Goal: Task Accomplishment & Management: Use online tool/utility

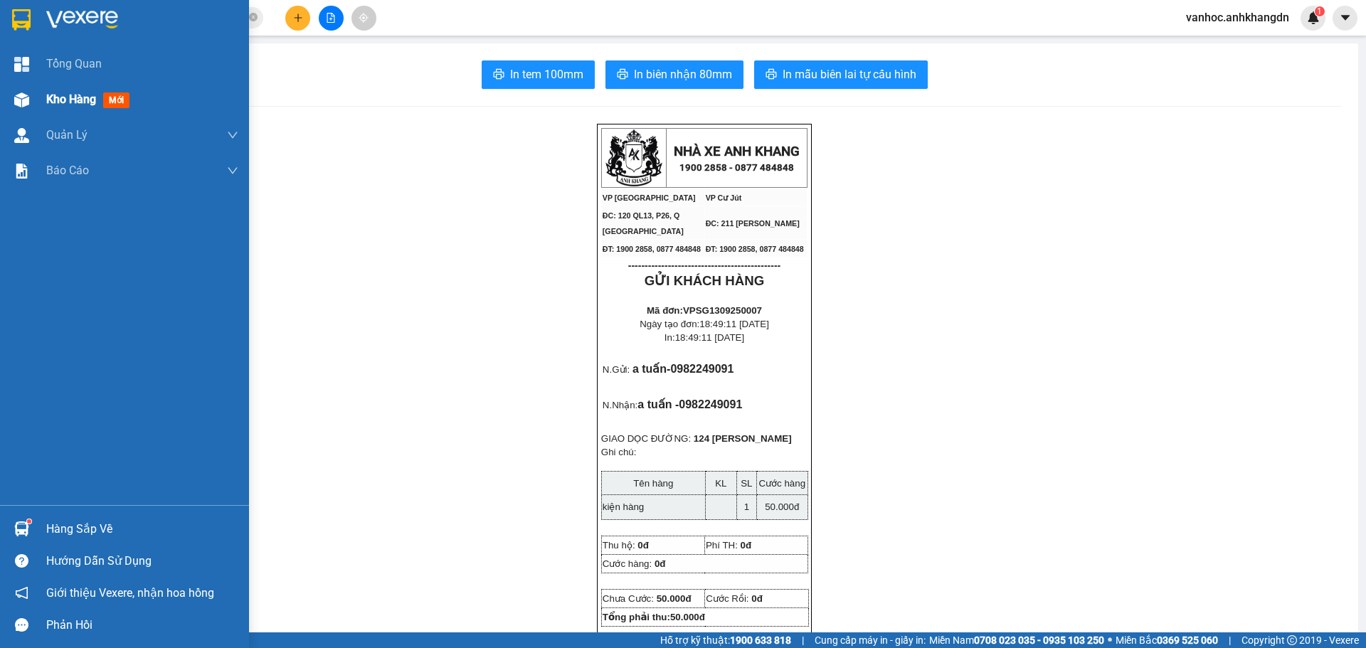
click at [28, 95] on img at bounding box center [21, 100] width 15 height 15
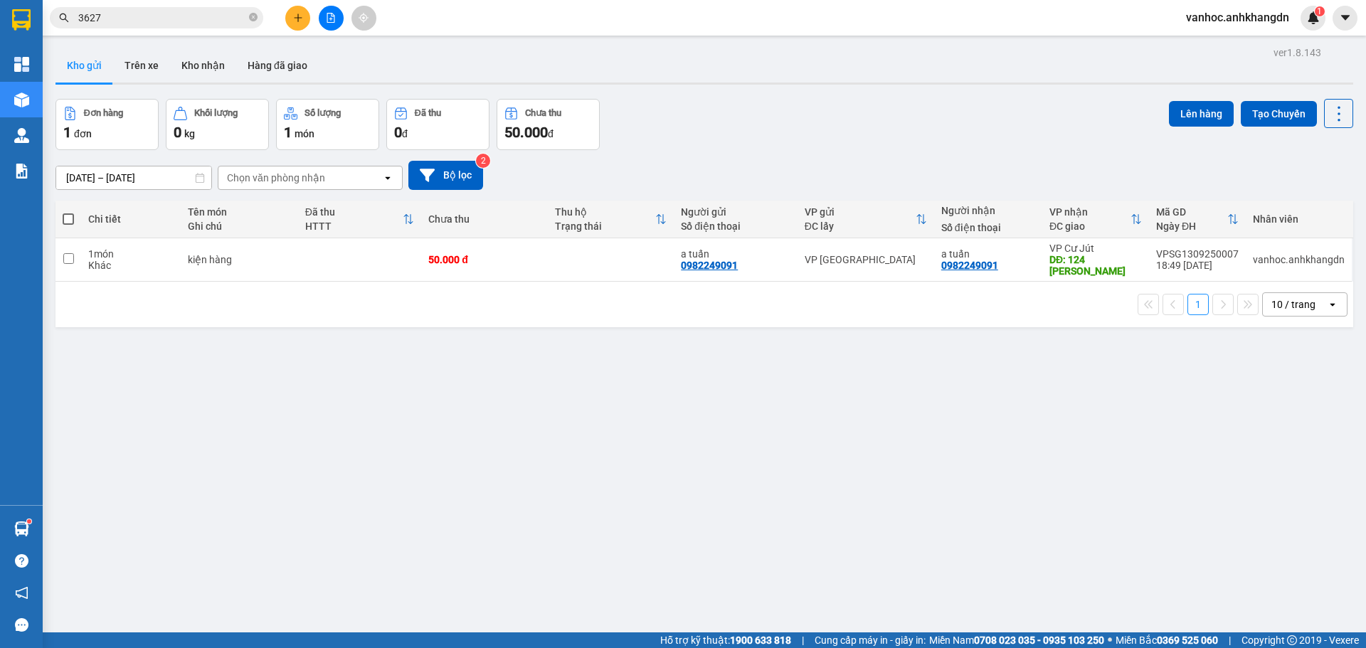
click at [69, 219] on span at bounding box center [68, 218] width 11 height 11
click at [68, 212] on input "checkbox" at bounding box center [68, 212] width 0 height 0
checkbox input "true"
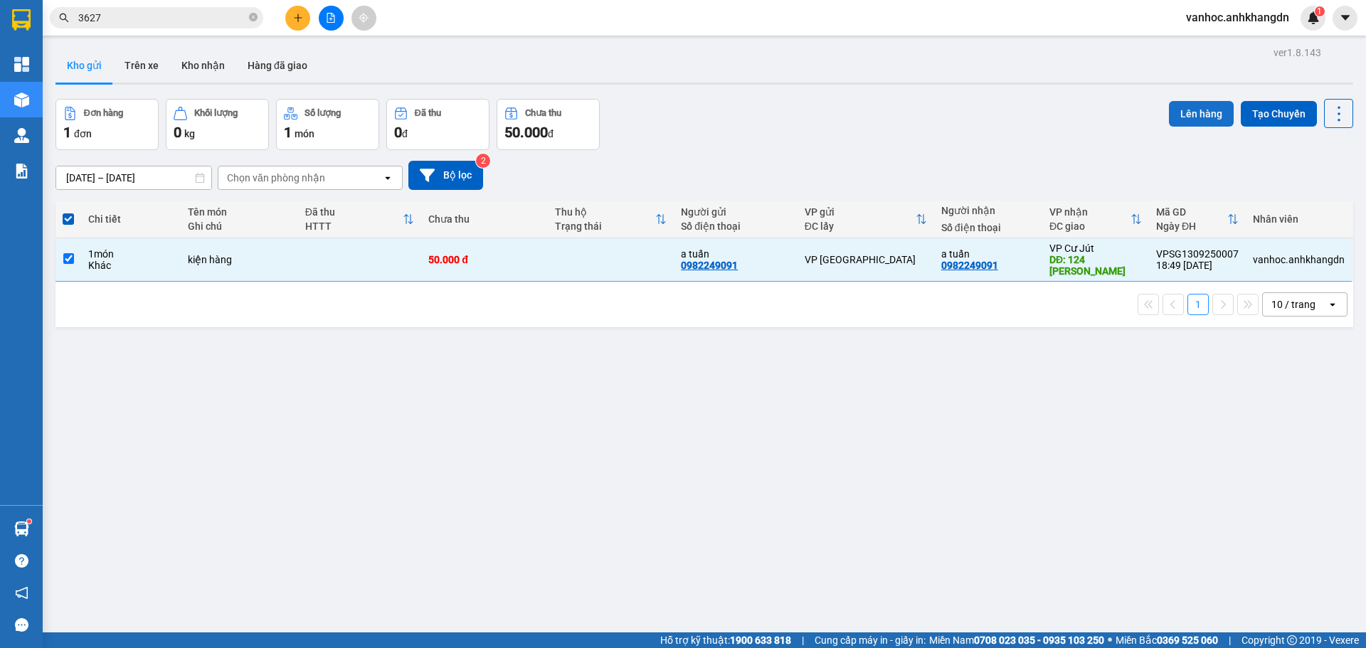
click at [1215, 120] on button "Lên hàng" at bounding box center [1201, 114] width 65 height 26
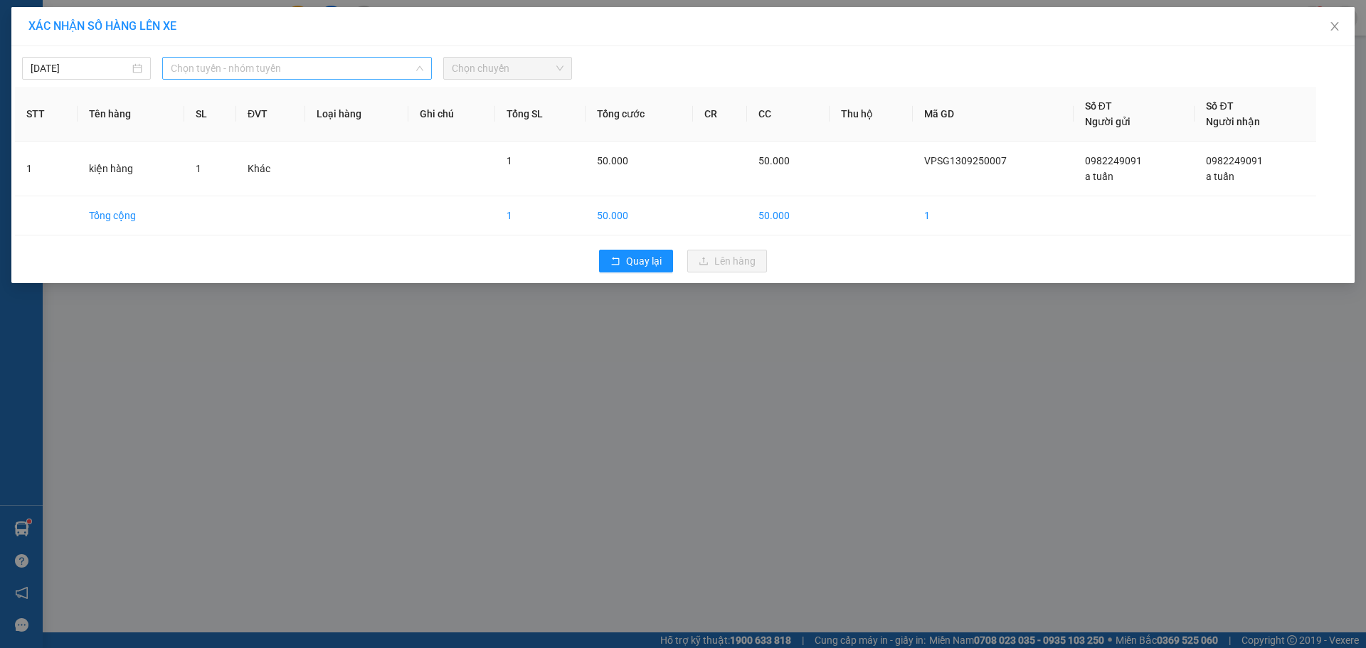
click at [310, 73] on span "Chọn tuyến - nhóm tuyến" at bounding box center [297, 68] width 253 height 21
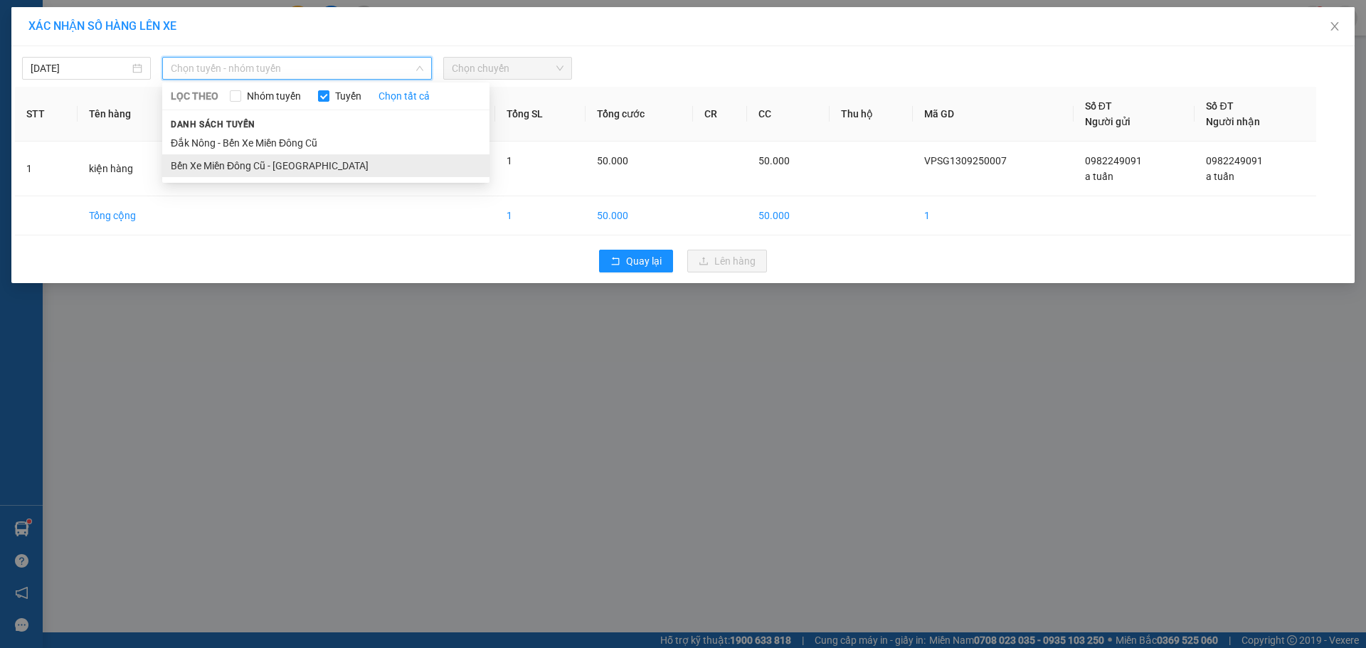
click at [250, 175] on li "Bến Xe Miền Đông Cũ - [GEOGRAPHIC_DATA]" at bounding box center [325, 165] width 327 height 23
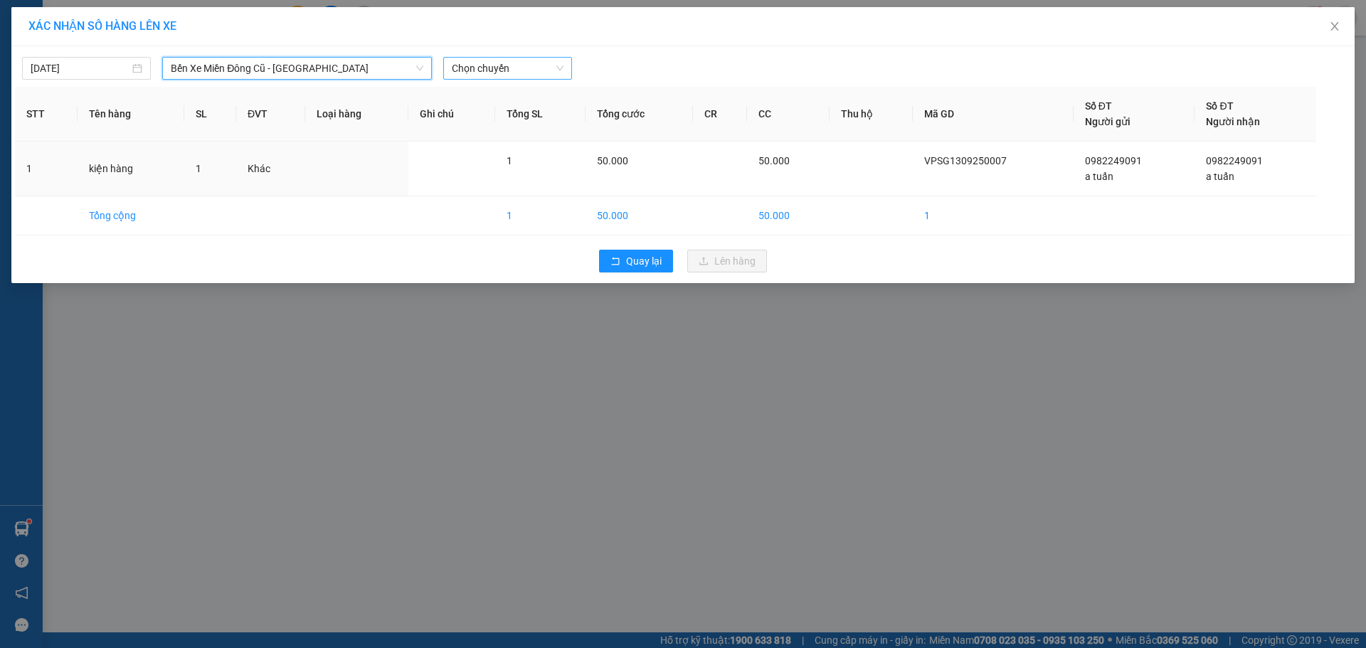
click at [491, 70] on span "Chọn chuyến" at bounding box center [508, 68] width 112 height 21
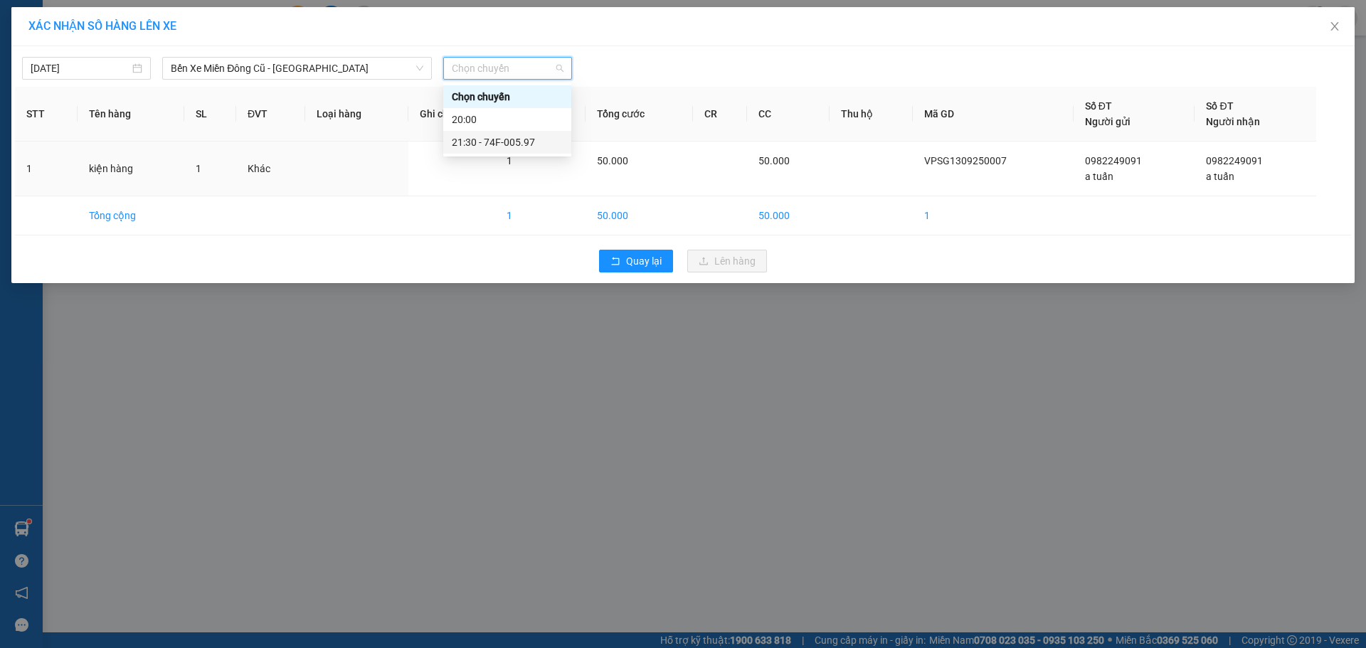
click at [492, 142] on div "21:30 - 74F-005.97" at bounding box center [507, 142] width 111 height 16
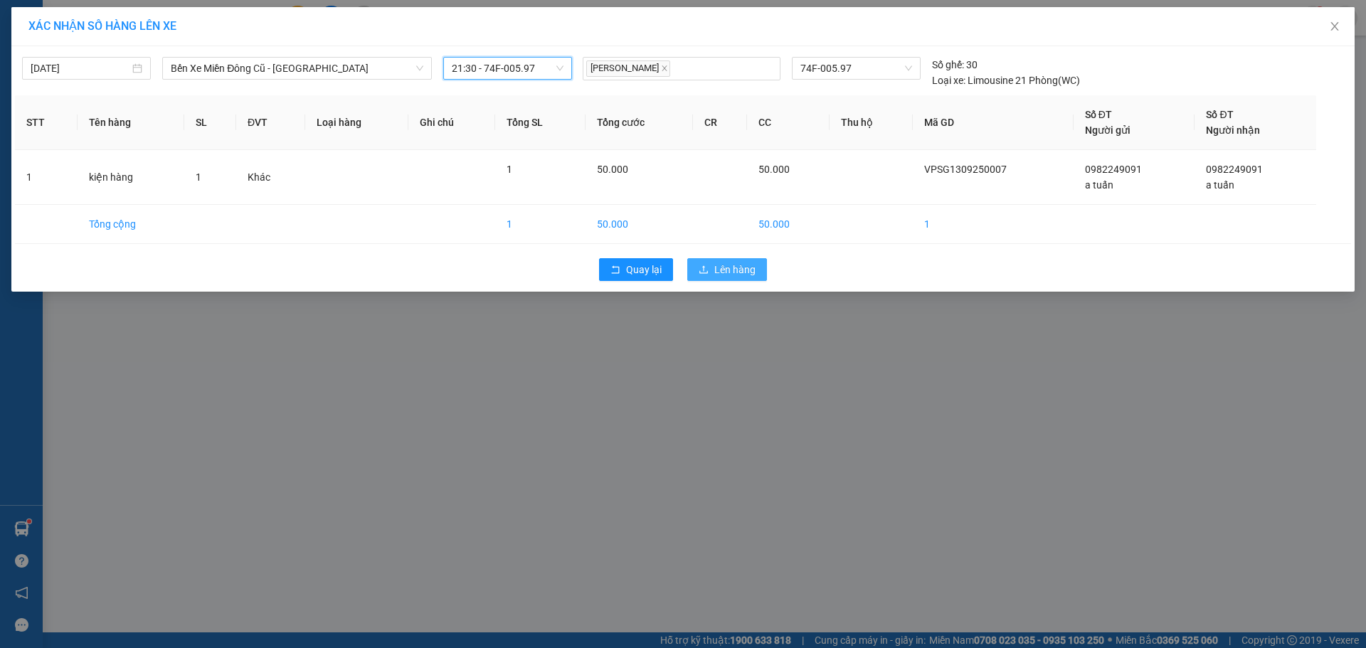
click at [719, 272] on span "Lên hàng" at bounding box center [734, 270] width 41 height 16
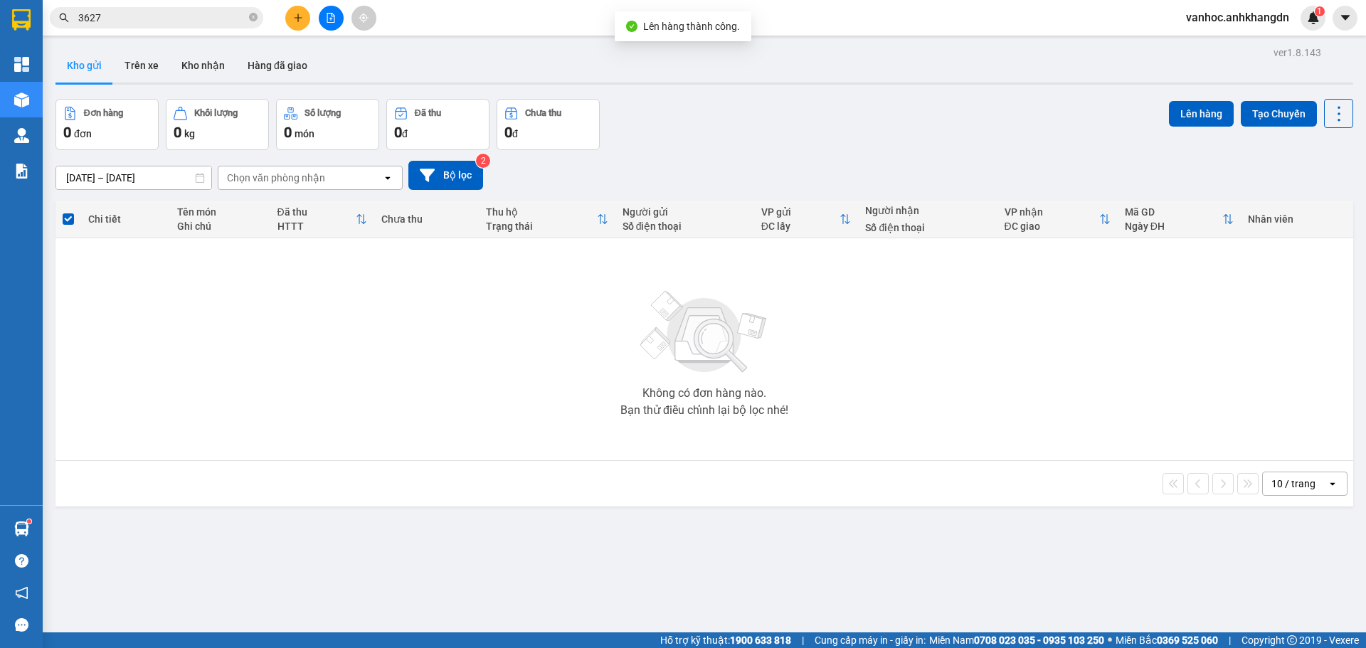
click at [331, 24] on button at bounding box center [331, 18] width 25 height 25
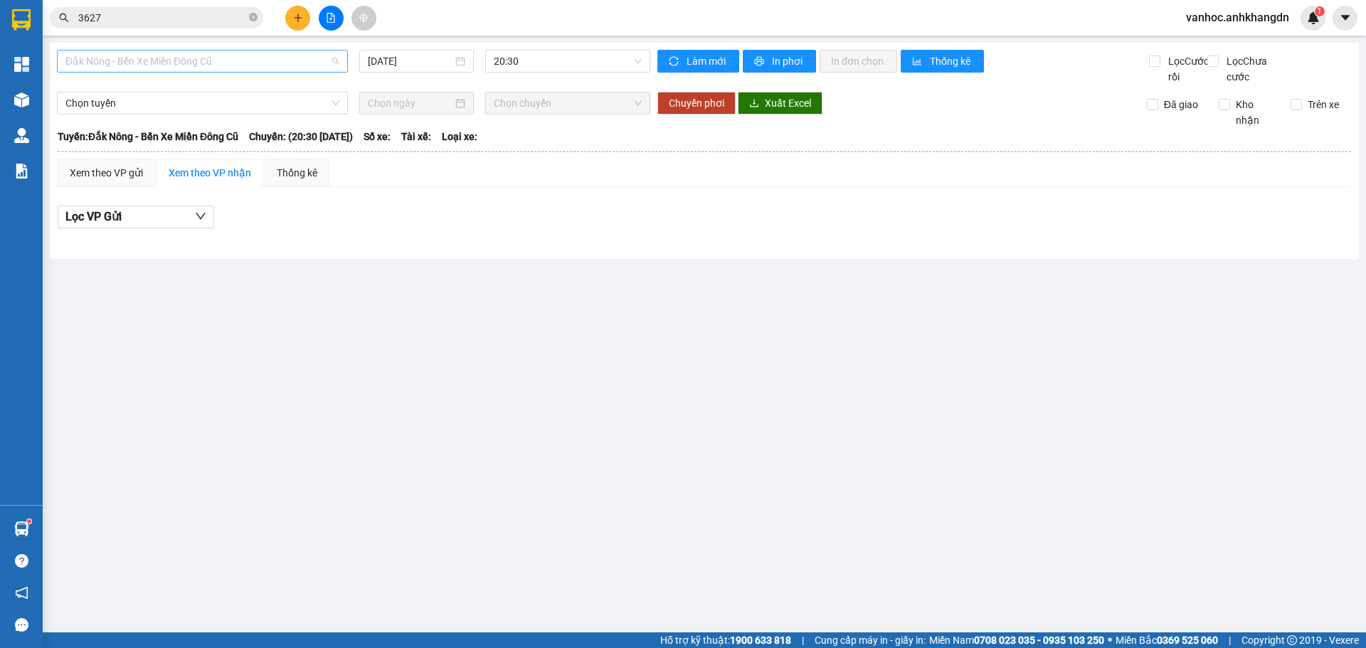
click at [249, 57] on span "Đắk Nông - Bến Xe Miền Đông Cũ" at bounding box center [202, 61] width 274 height 21
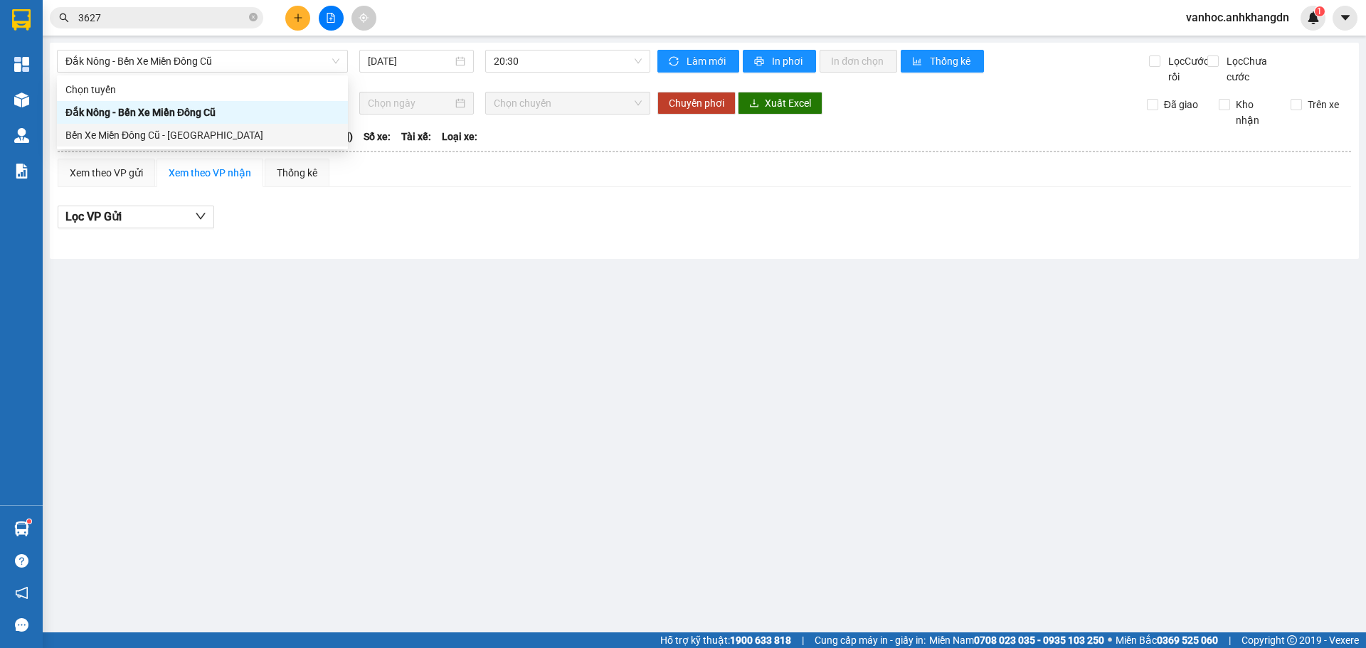
click at [212, 147] on body "Kết quả tìm kiếm ( 1 ) Bộ lọc Mã ĐH Trạng thái Món hàng Thu hộ Tổng cước Chưa c…" at bounding box center [683, 324] width 1366 height 648
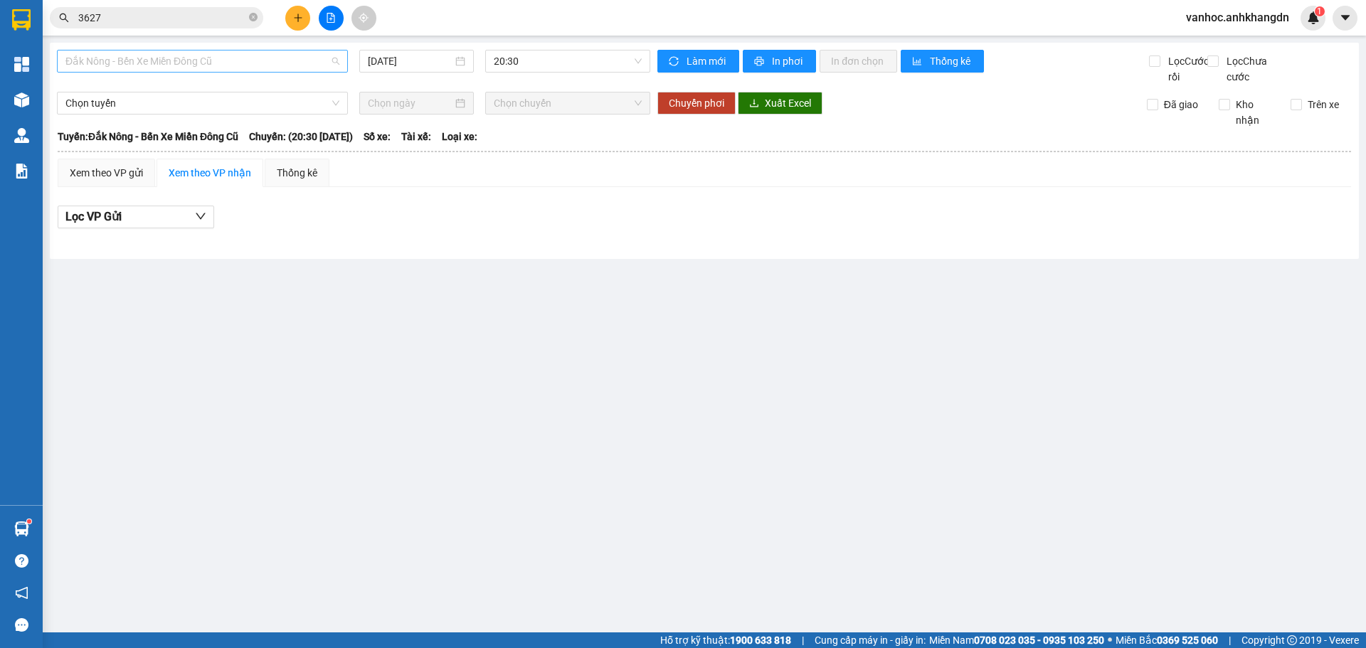
click at [254, 68] on span "Đắk Nông - Bến Xe Miền Đông Cũ" at bounding box center [202, 61] width 274 height 21
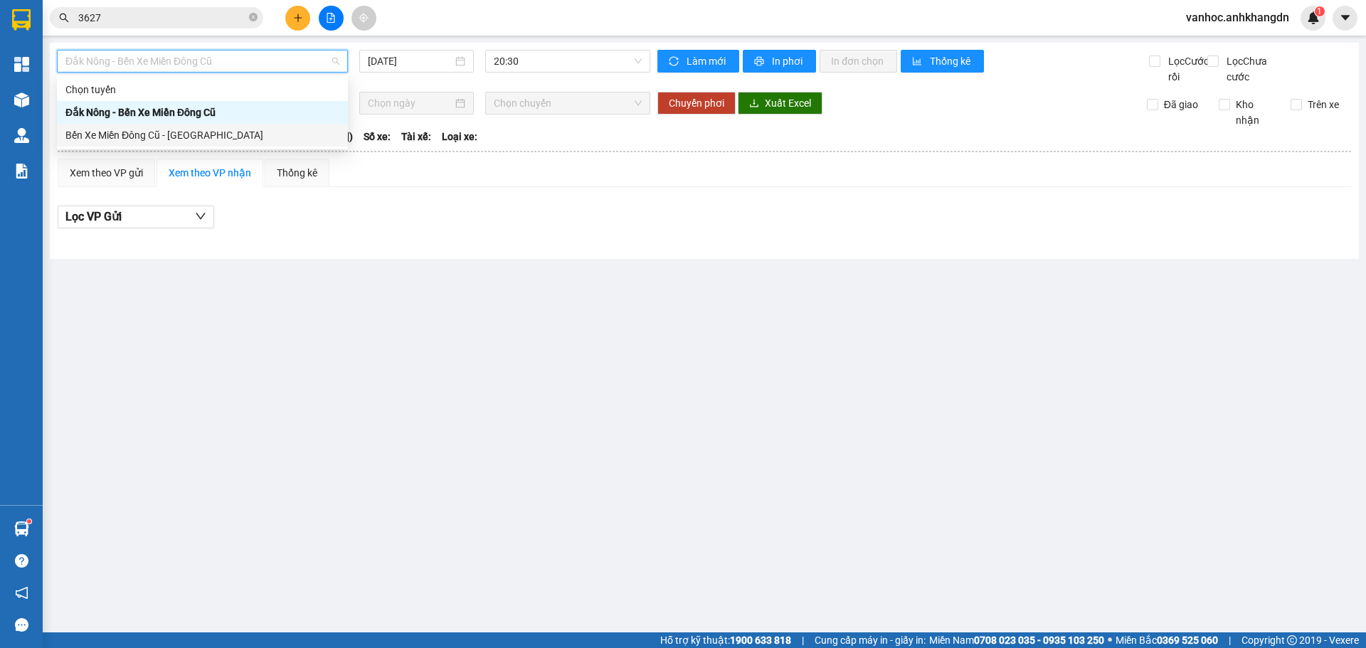
click at [171, 128] on div "Bến Xe Miền Đông Cũ - [GEOGRAPHIC_DATA]" at bounding box center [202, 135] width 274 height 16
type input "[DATE]"
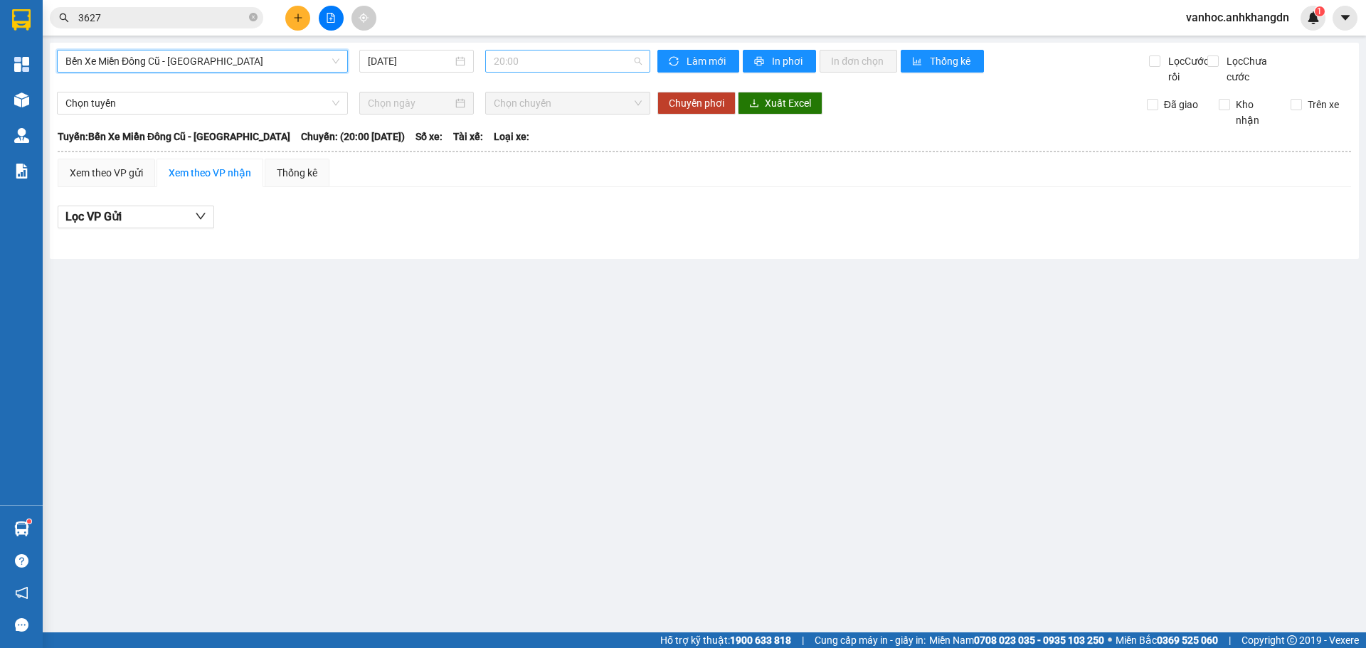
click at [529, 67] on span "20:00" at bounding box center [568, 61] width 148 height 21
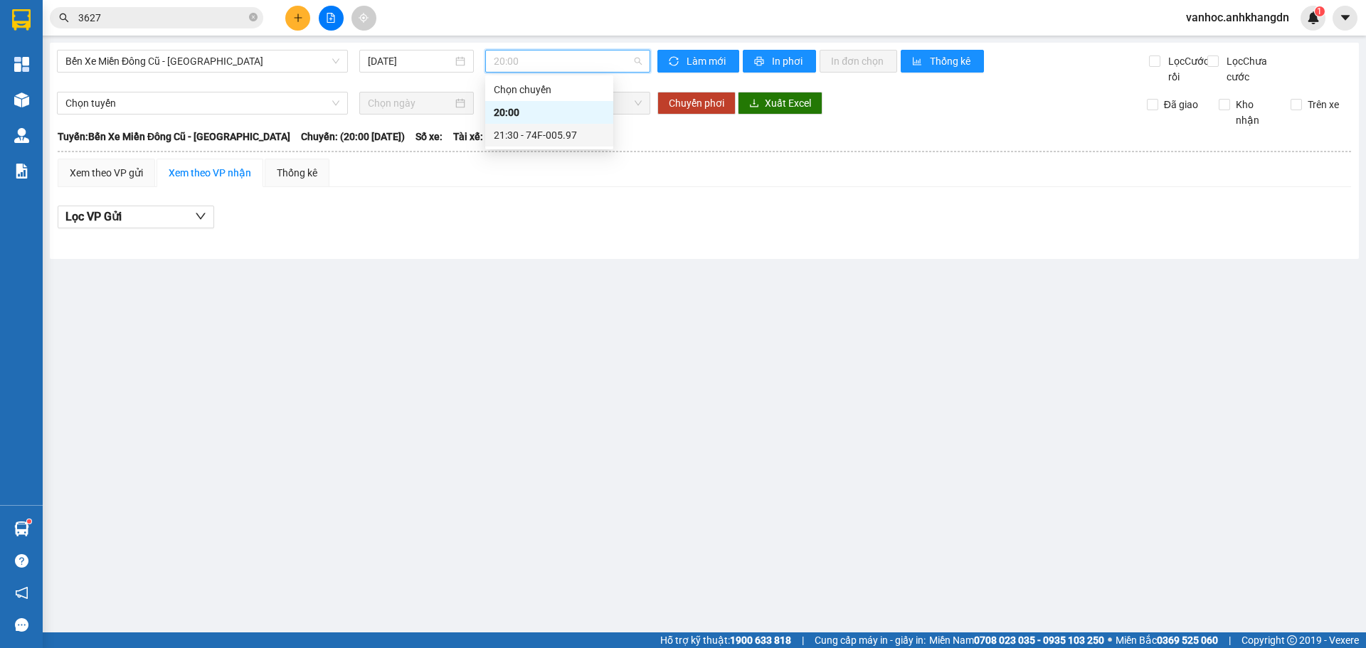
click at [532, 141] on div "21:30 - 74F-005.97" at bounding box center [549, 135] width 111 height 16
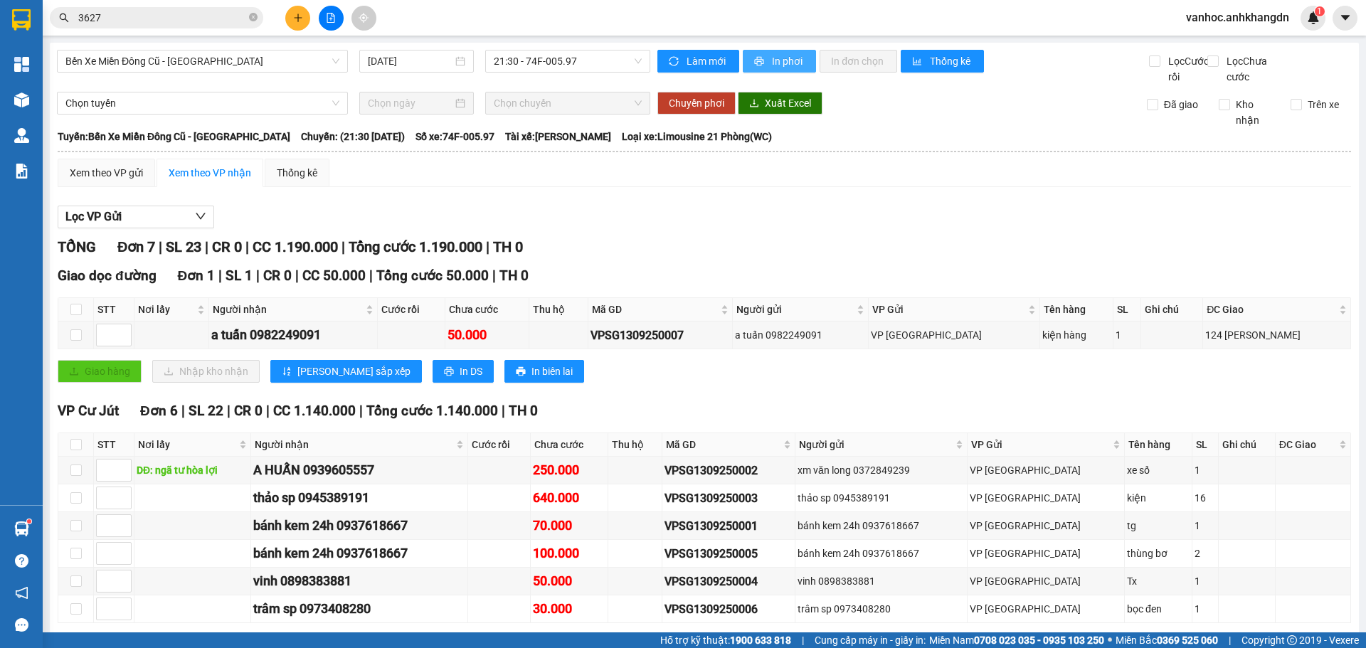
click at [770, 71] on button "In phơi" at bounding box center [779, 61] width 73 height 23
